Goal: Navigation & Orientation: Find specific page/section

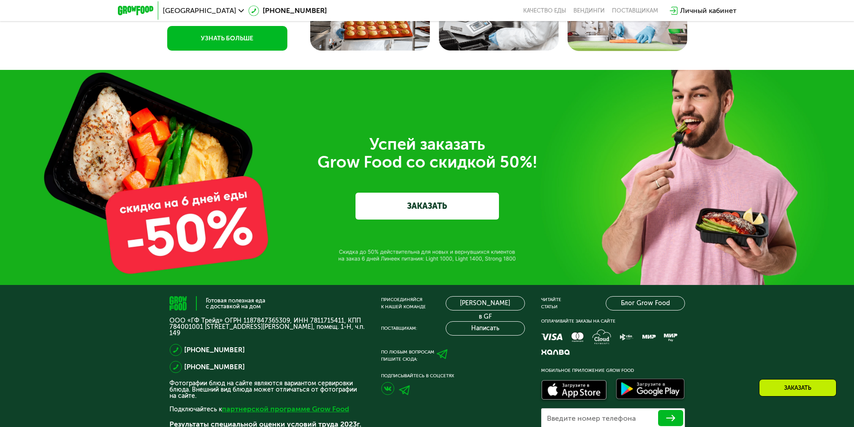
click at [278, 405] on link "партнерской программе Grow Food" at bounding box center [285, 409] width 127 height 9
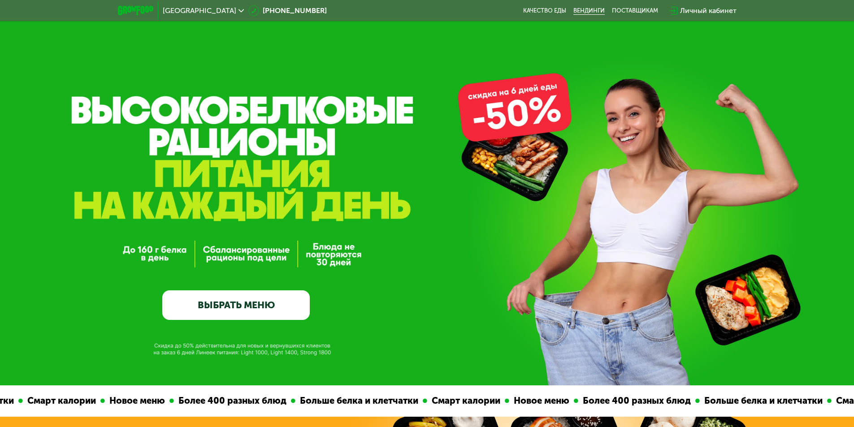
click at [592, 9] on link "Вендинги" at bounding box center [588, 10] width 31 height 7
click at [238, 13] on icon at bounding box center [240, 10] width 5 height 5
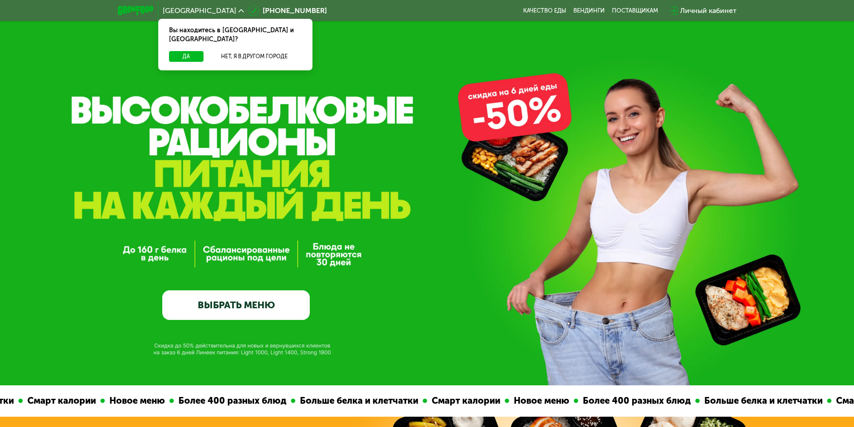
click at [238, 13] on icon at bounding box center [240, 10] width 5 height 5
click at [478, 39] on div "GrowFood — доставка правильного питания ВЫБРАТЬ МЕНЮ" at bounding box center [427, 192] width 854 height 385
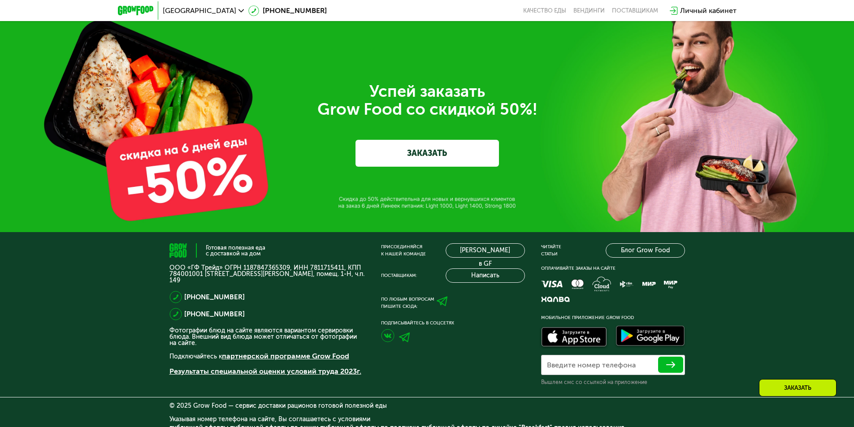
scroll to position [3060, 0]
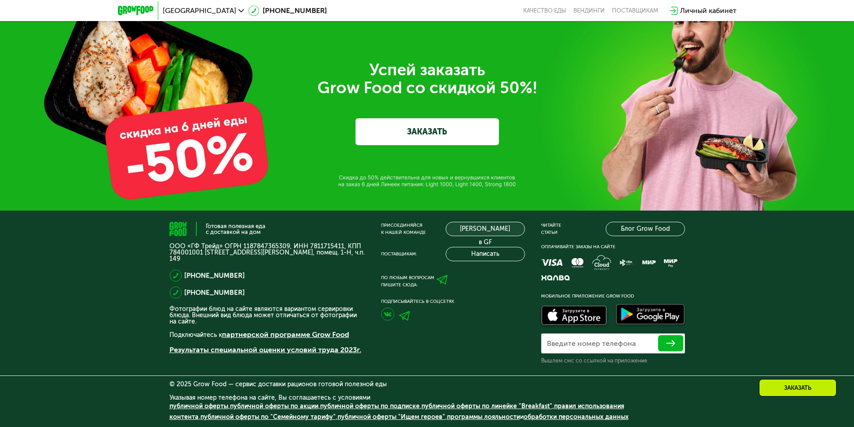
click at [482, 231] on link "[PERSON_NAME] в GF" at bounding box center [484, 229] width 79 height 14
